Goal: Complete application form

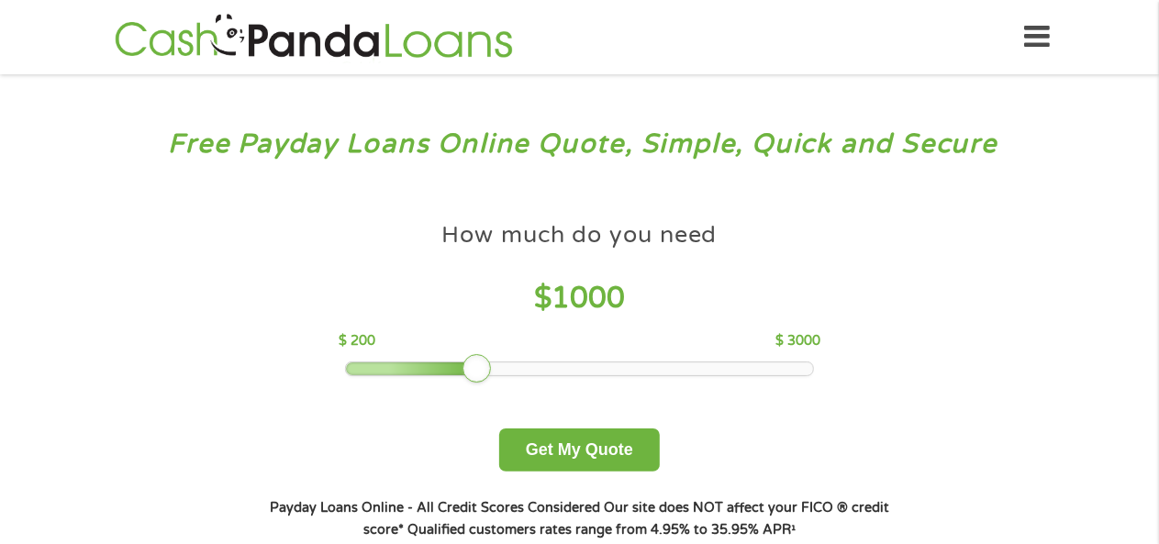
click at [514, 364] on div at bounding box center [579, 368] width 467 height 13
click at [624, 367] on div at bounding box center [579, 368] width 467 height 13
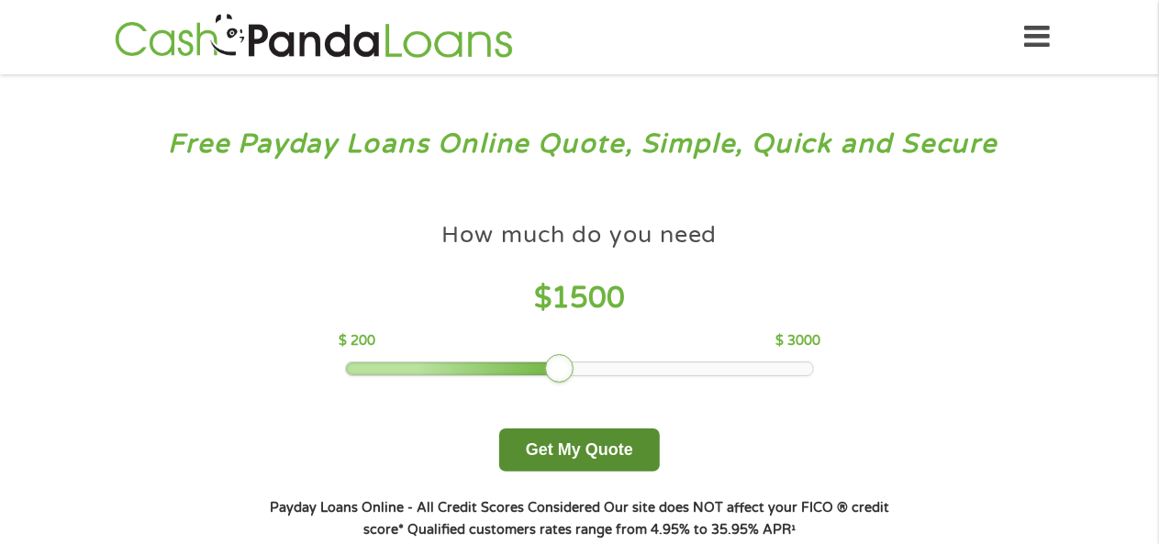
click at [598, 469] on button "Get My Quote" at bounding box center [579, 449] width 161 height 43
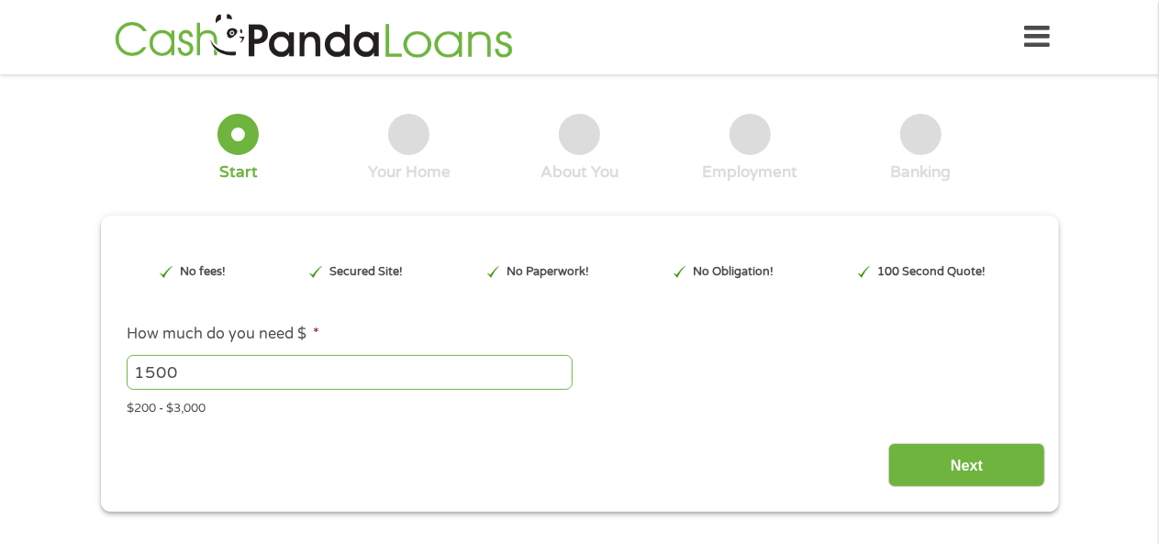
scroll to position [6, 0]
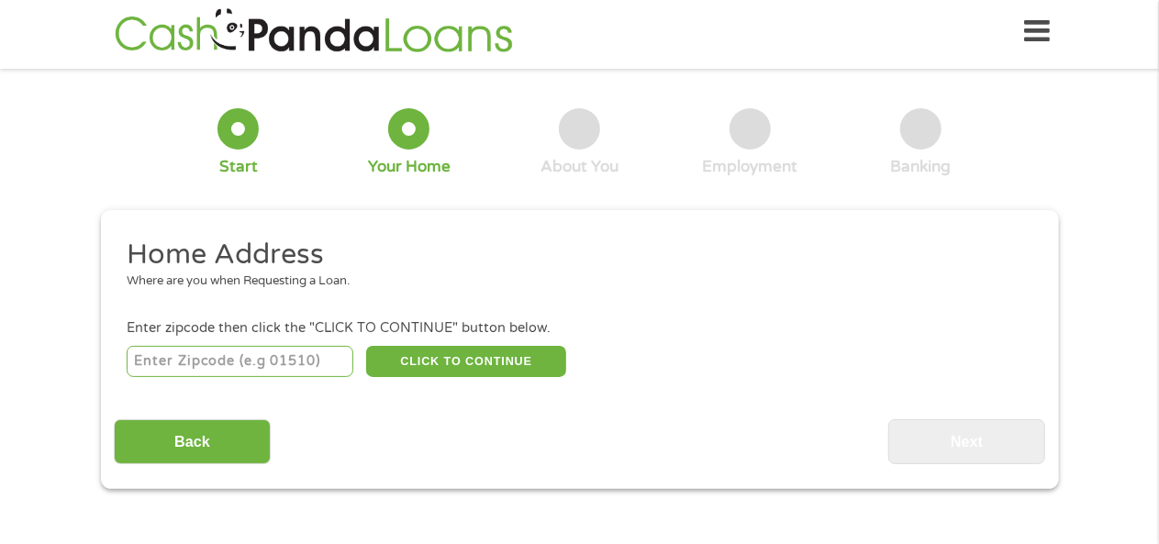
click at [287, 370] on input "number" at bounding box center [240, 361] width 227 height 31
type input "95628"
click at [435, 350] on button "CLICK TO CONTINUE" at bounding box center [466, 361] width 200 height 31
type input "95628"
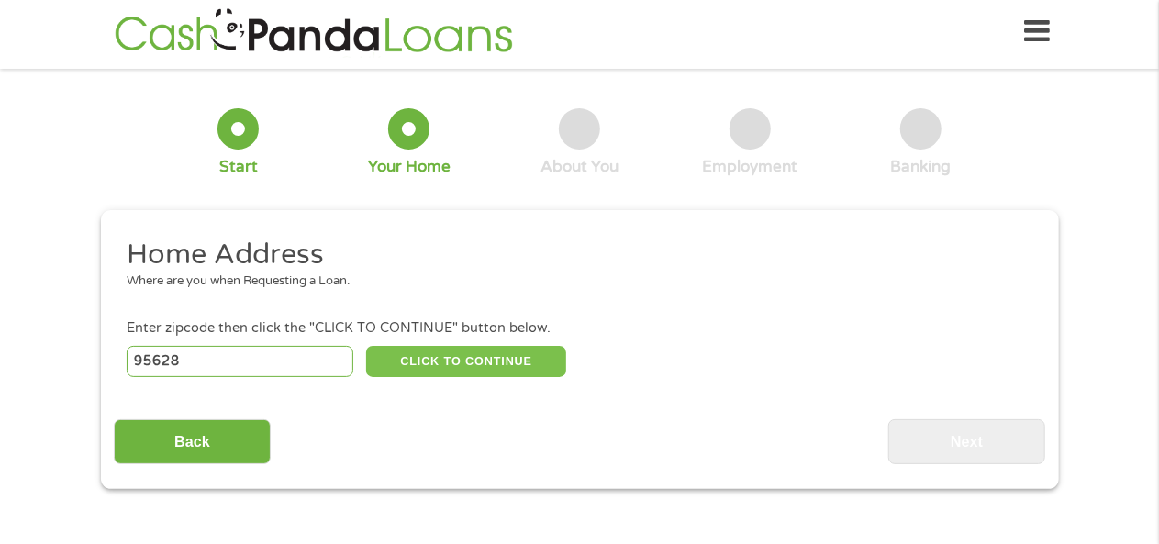
type input "[GEOGRAPHIC_DATA]"
select select "[US_STATE]"
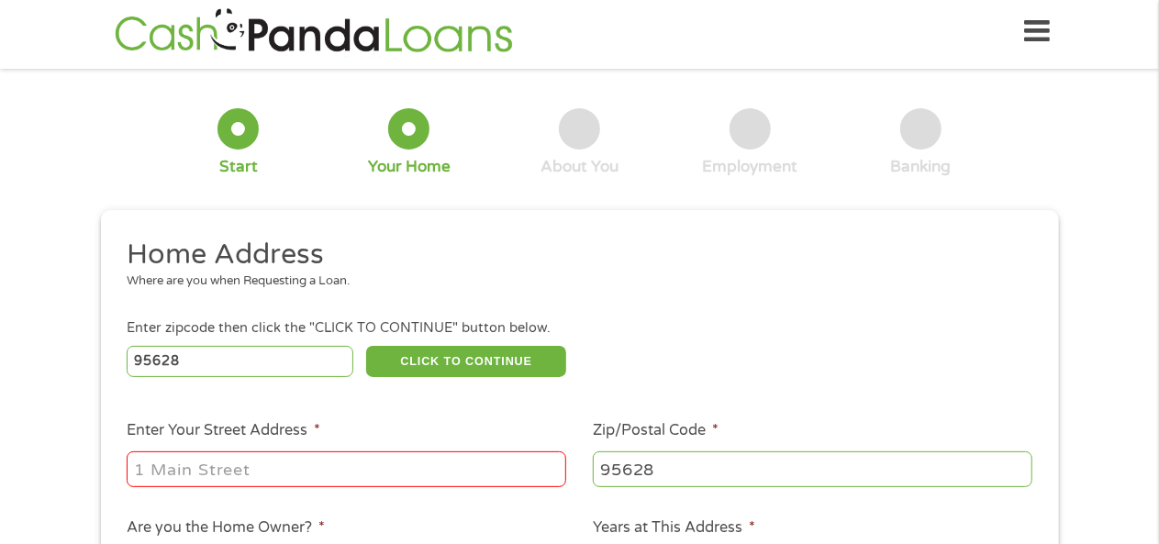
click at [323, 480] on input "Enter Your Street Address *" at bounding box center [346, 468] width 439 height 35
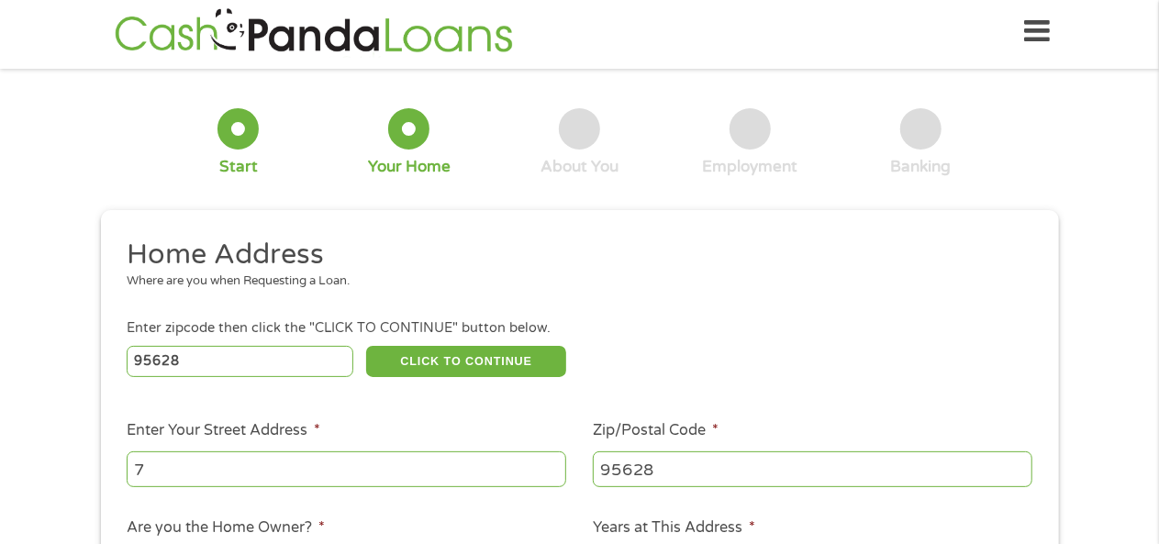
type input "7"
